Goal: Task Accomplishment & Management: Manage account settings

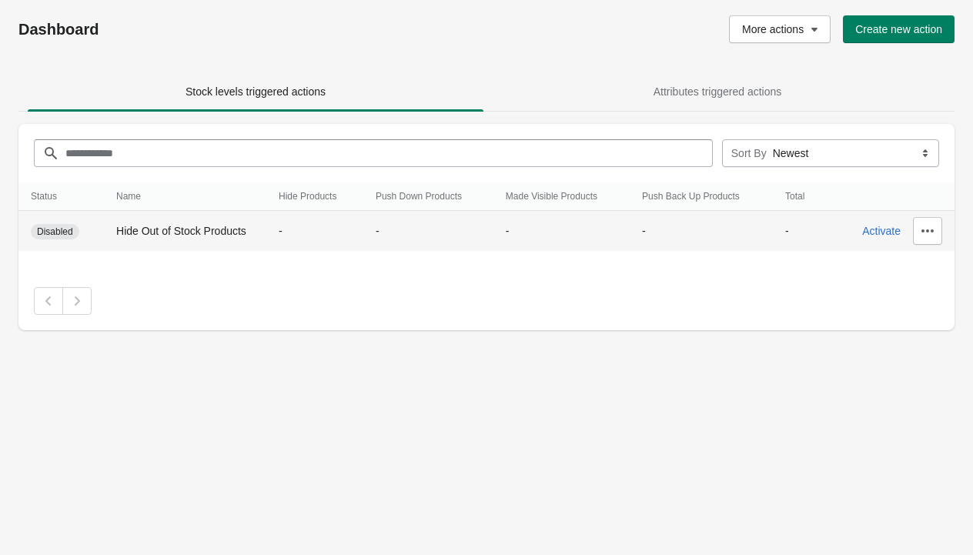
click at [68, 232] on span "Disabled" at bounding box center [55, 231] width 36 height 12
click at [890, 235] on span "Activate" at bounding box center [881, 231] width 38 height 12
click at [883, 229] on span "Deactivate" at bounding box center [875, 231] width 51 height 12
